Goal: Obtain resource: Download file/media

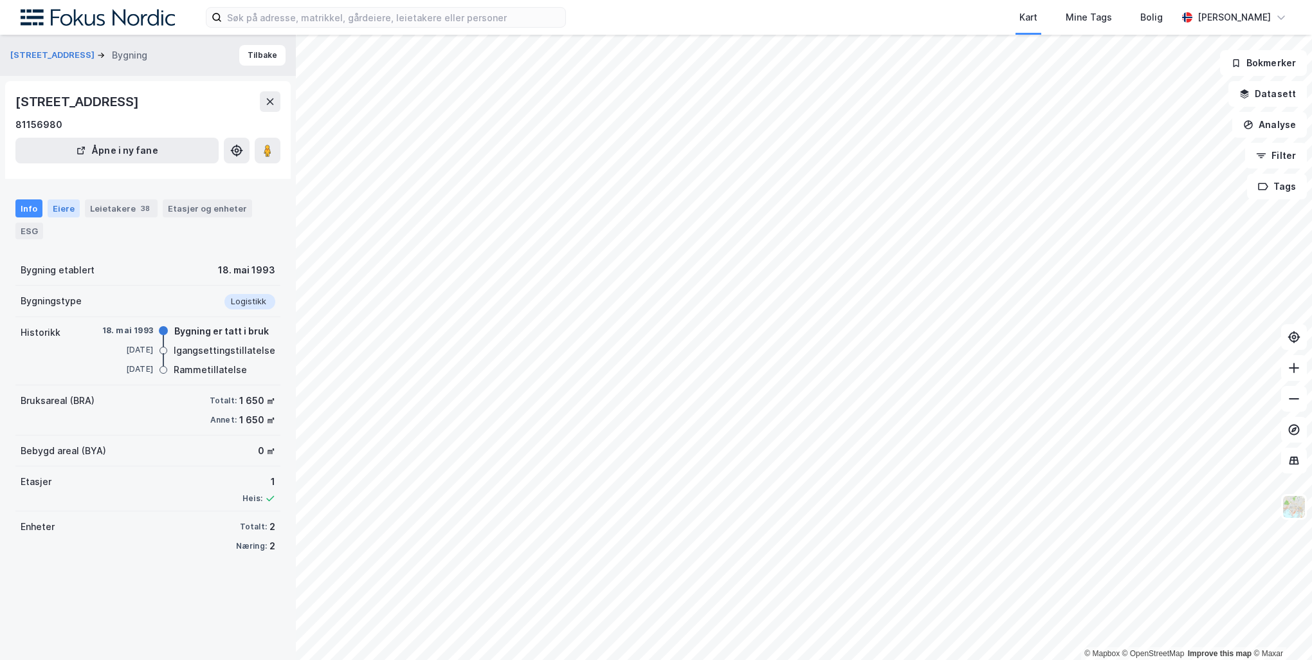
click at [64, 199] on div "Eiere" at bounding box center [64, 208] width 32 height 18
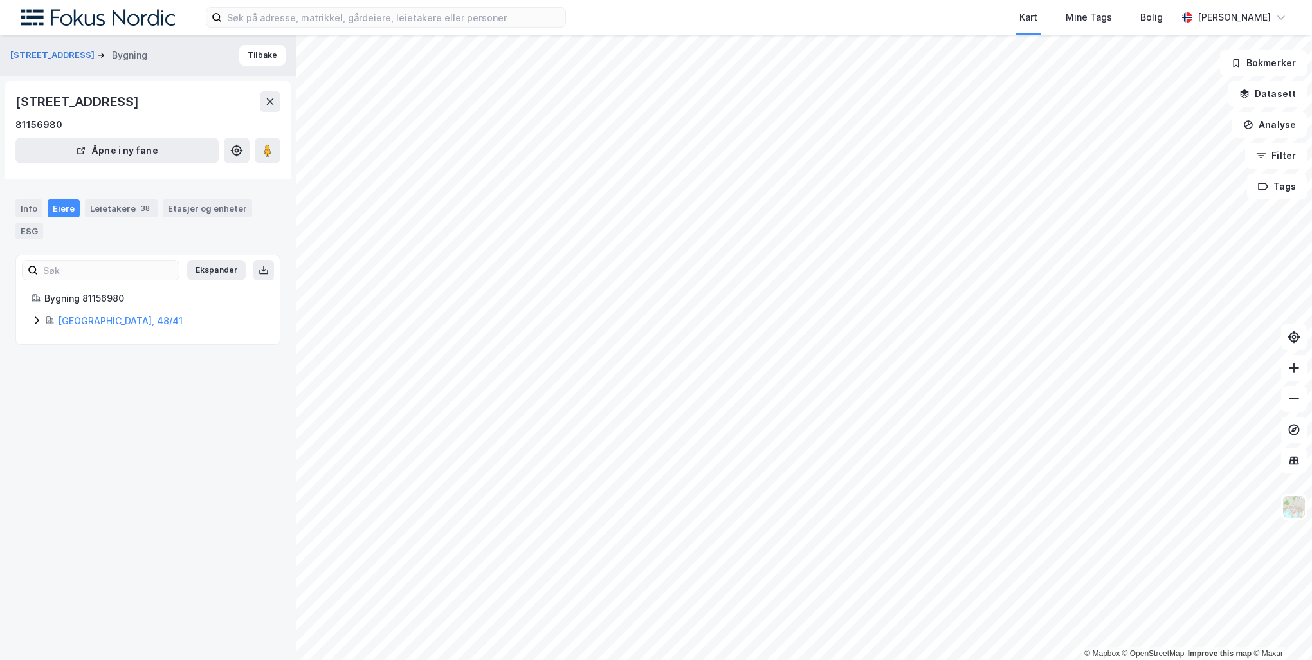
click at [39, 313] on div "[GEOGRAPHIC_DATA], 48/41" at bounding box center [148, 320] width 233 height 15
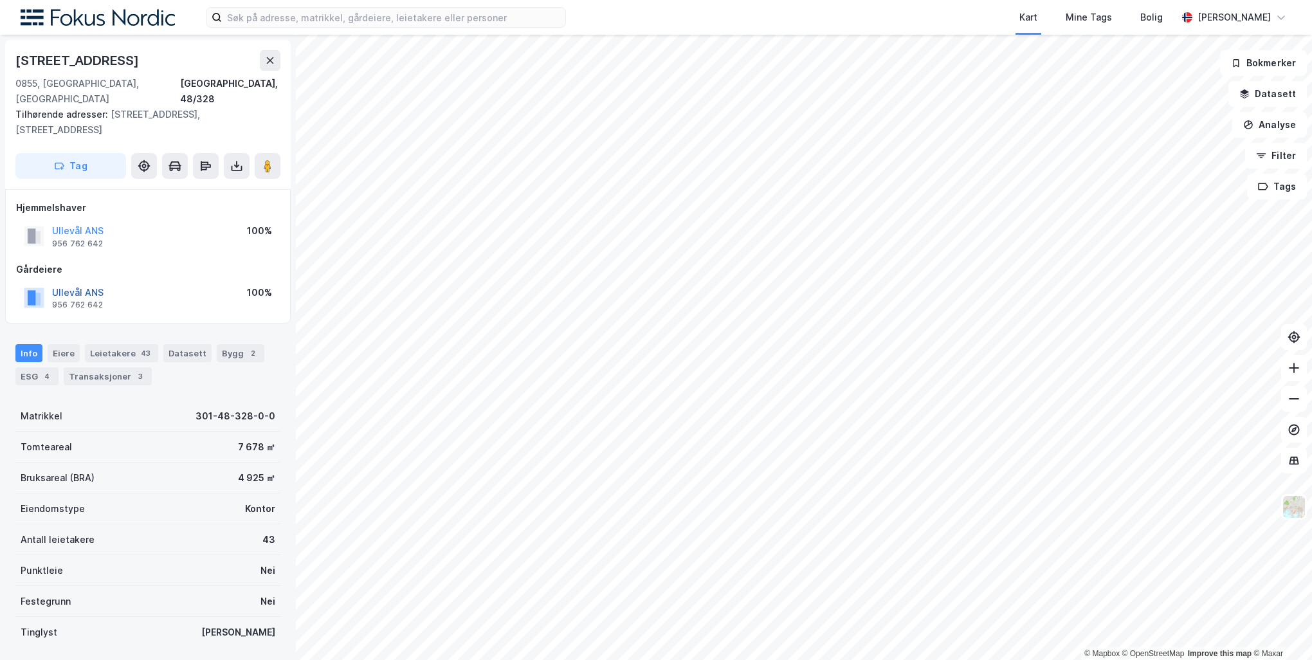
click at [0, 0] on button "Ullevål ANS" at bounding box center [0, 0] width 0 height 0
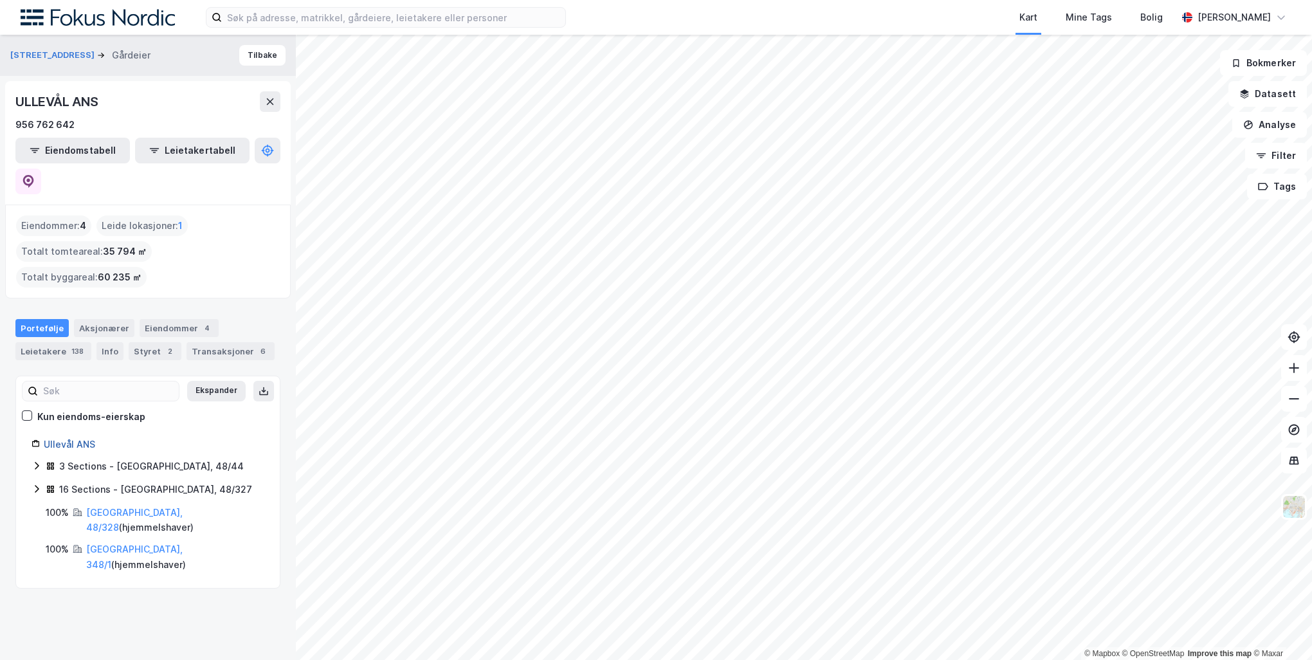
click at [57, 439] on link "Ullevål ANS" at bounding box center [69, 444] width 51 height 11
click at [41, 169] on button at bounding box center [28, 182] width 26 height 26
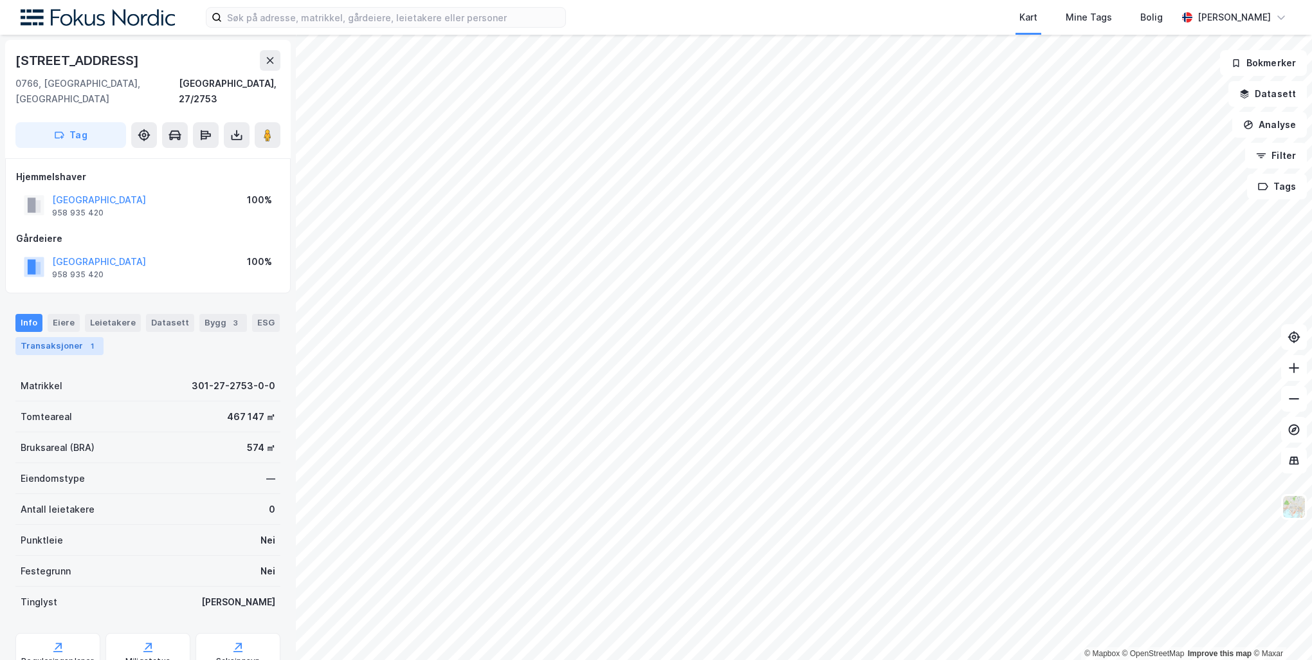
click at [61, 337] on div "Transaksjoner 1" at bounding box center [59, 346] width 88 height 18
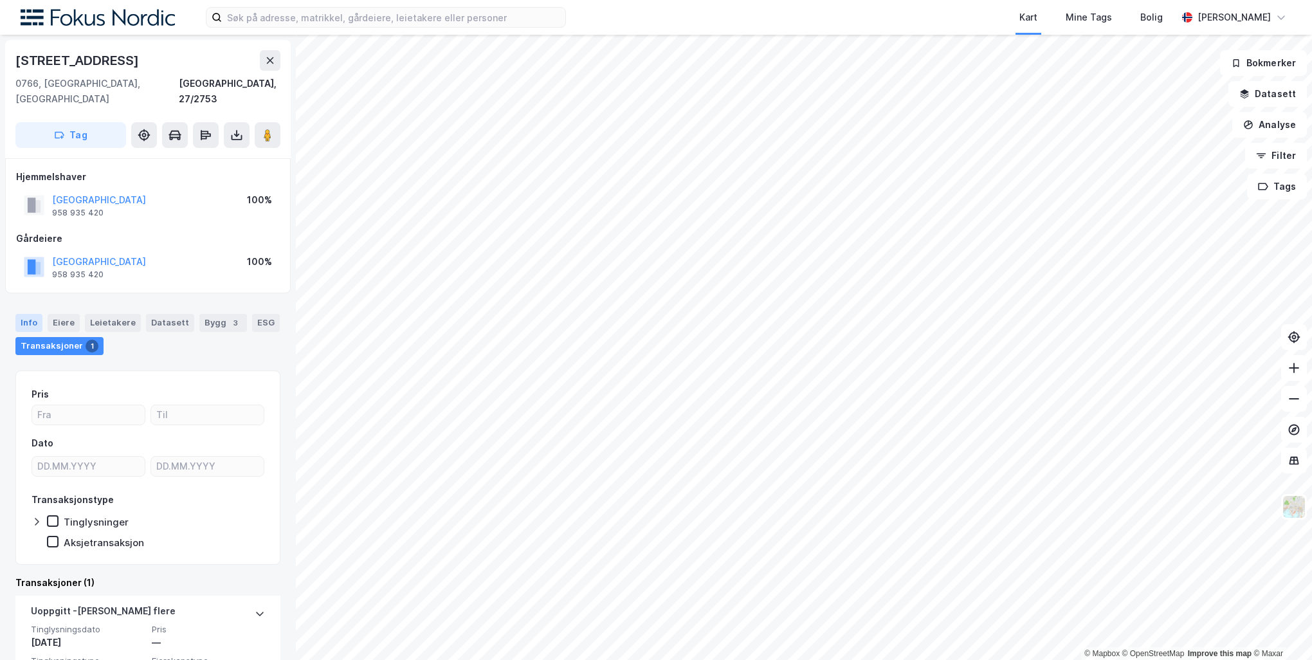
click at [21, 314] on div "Info" at bounding box center [28, 323] width 27 height 18
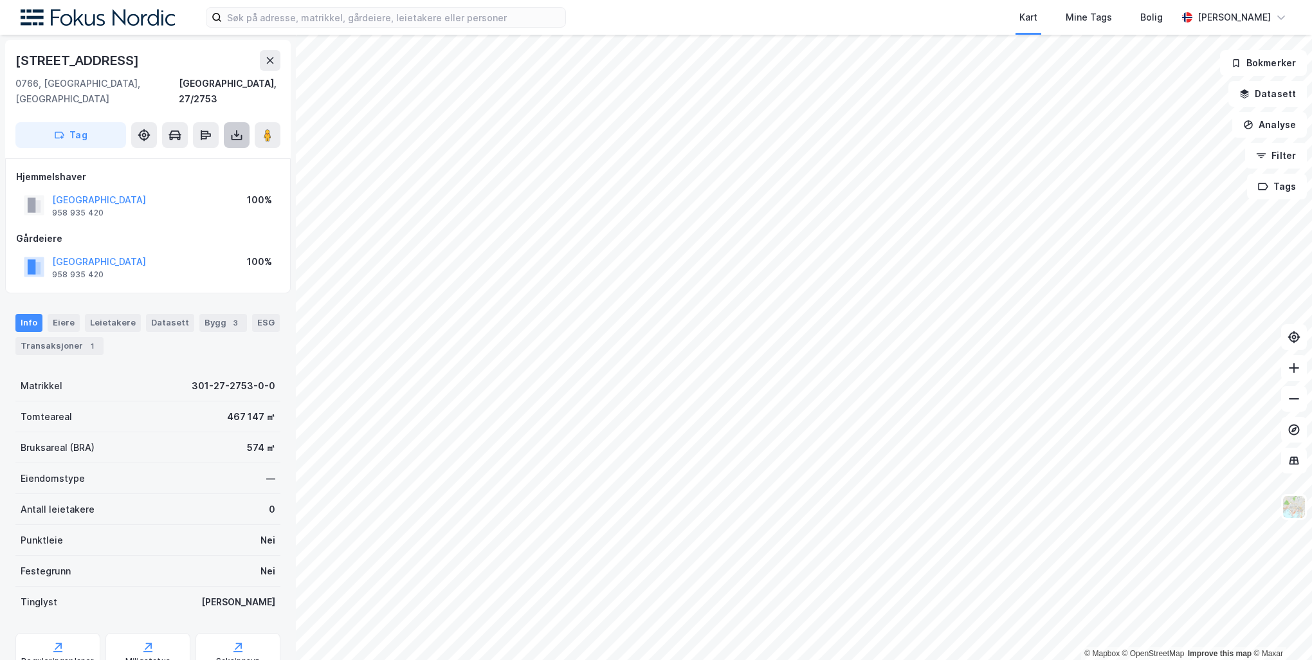
click at [235, 122] on button at bounding box center [237, 135] width 26 height 26
click at [226, 151] on div "Last ned grunnbok" at bounding box center [181, 161] width 137 height 21
